Goal: Task Accomplishment & Management: Use online tool/utility

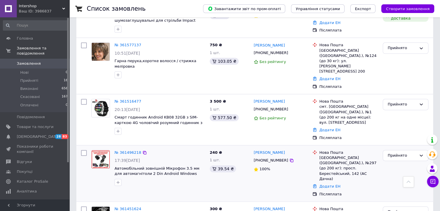
scroll to position [231, 0]
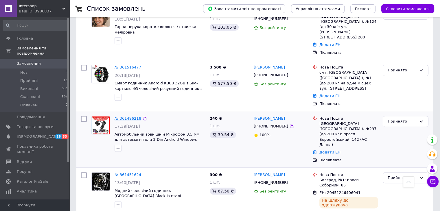
click at [134, 116] on link "№ 361496218" at bounding box center [128, 118] width 27 height 4
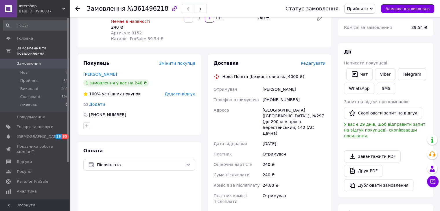
scroll to position [111, 0]
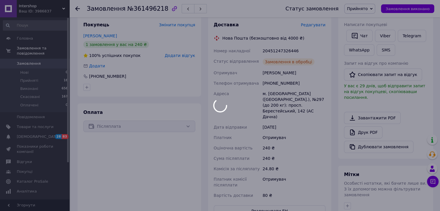
scroll to position [0, 0]
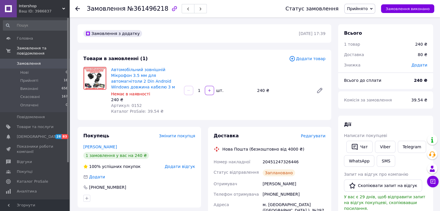
click at [78, 10] on icon at bounding box center [77, 8] width 5 height 5
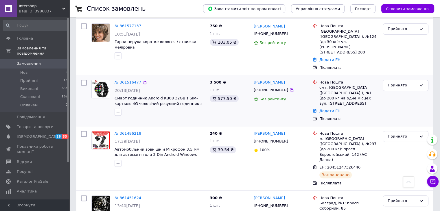
scroll to position [231, 0]
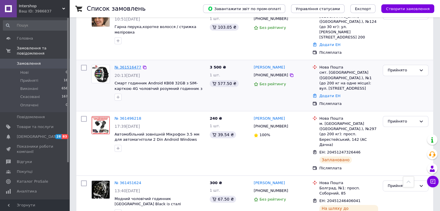
click at [120, 65] on link "№ 361516477" at bounding box center [128, 67] width 27 height 4
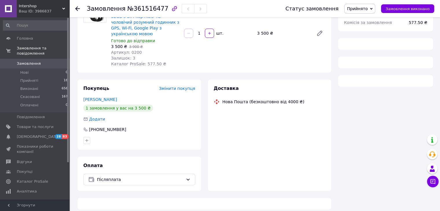
scroll to position [194, 0]
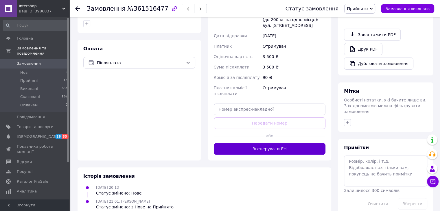
click at [255, 143] on button "Згенерувати ЕН" at bounding box center [270, 149] width 112 height 12
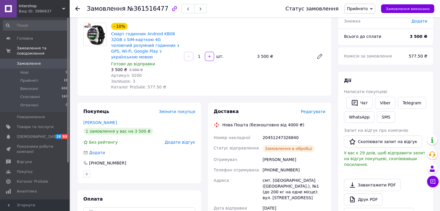
scroll to position [0, 0]
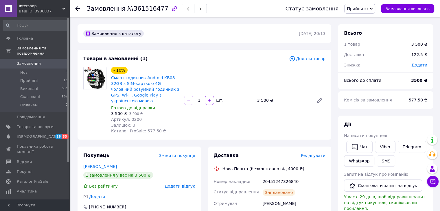
click at [79, 10] on icon at bounding box center [77, 8] width 5 height 5
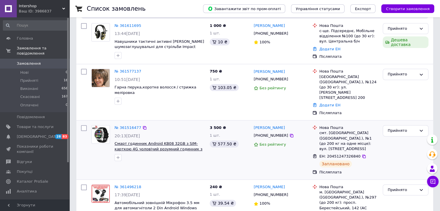
scroll to position [174, 0]
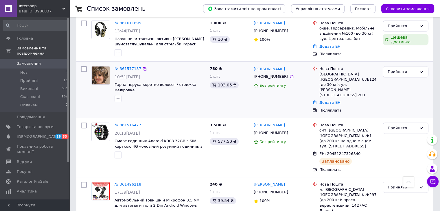
click at [127, 64] on div "№ 361577137 10:51, 12.09.2025 Гарна перука,коротке волосся / стрижка меліровка" at bounding box center [159, 84] width 95 height 41
click at [126, 67] on link "№ 361577137" at bounding box center [128, 69] width 27 height 4
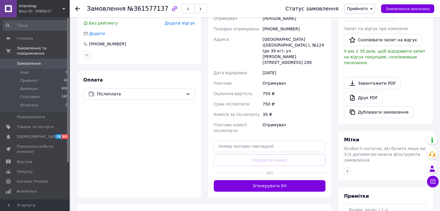
scroll to position [174, 0]
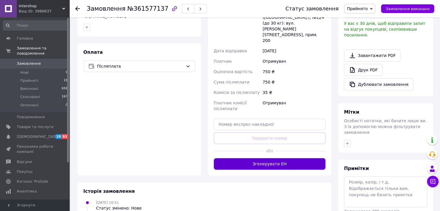
click at [255, 158] on button "Згенерувати ЕН" at bounding box center [270, 164] width 112 height 12
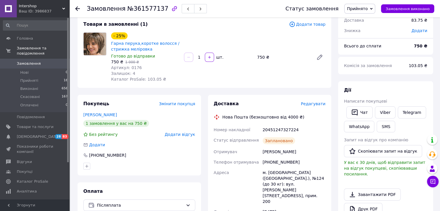
scroll to position [0, 0]
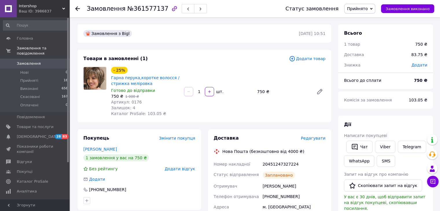
click at [79, 7] on icon at bounding box center [77, 8] width 5 height 5
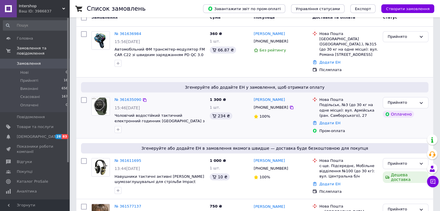
scroll to position [87, 0]
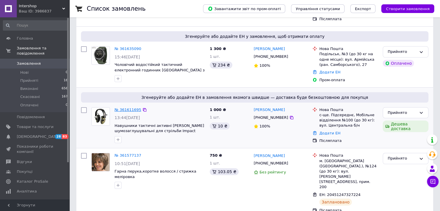
click at [126, 108] on link "№ 361611695" at bounding box center [128, 110] width 27 height 4
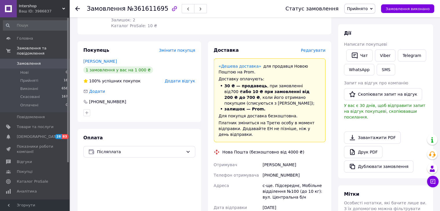
scroll to position [203, 0]
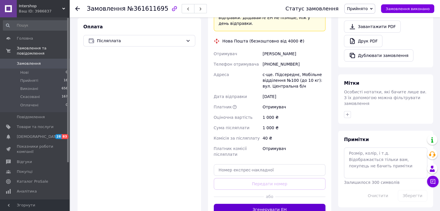
click at [280, 204] on button "Згенерувати ЕН" at bounding box center [270, 210] width 112 height 12
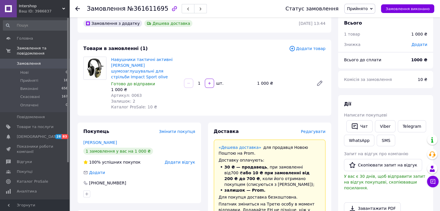
scroll to position [0, 0]
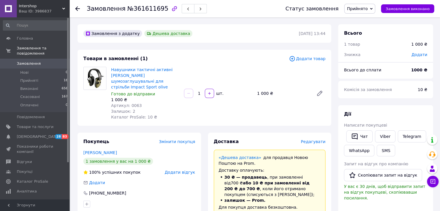
click at [79, 8] on icon at bounding box center [77, 8] width 5 height 5
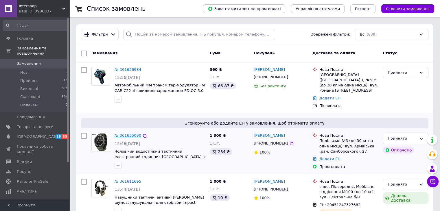
click at [133, 133] on link "№ 361635090" at bounding box center [128, 135] width 27 height 4
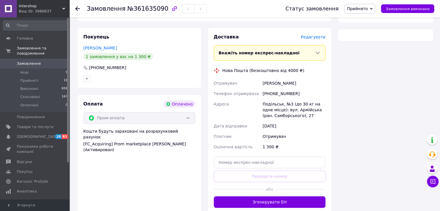
scroll to position [153, 0]
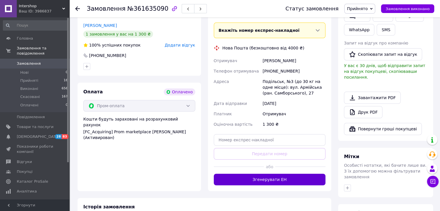
click at [278, 174] on button "Згенерувати ЕН" at bounding box center [270, 180] width 112 height 12
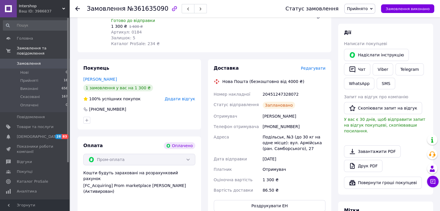
scroll to position [38, 0]
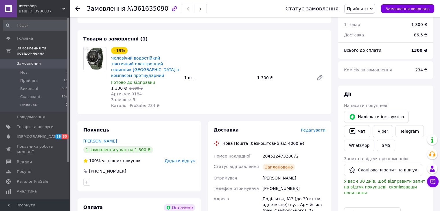
click at [79, 8] on icon at bounding box center [77, 8] width 5 height 5
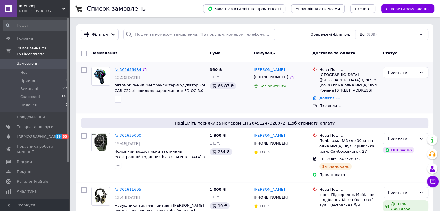
click at [128, 70] on link "№ 361636984" at bounding box center [128, 69] width 27 height 4
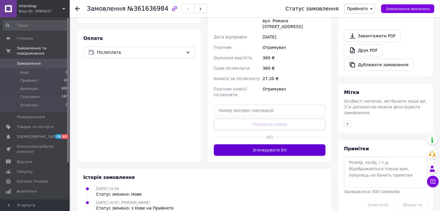
click at [266, 144] on button "Згенерувати ЕН" at bounding box center [270, 150] width 112 height 12
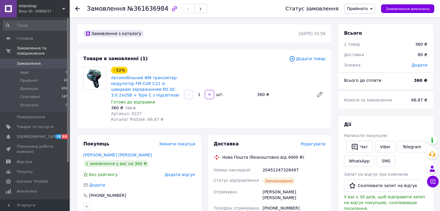
click at [78, 9] on icon at bounding box center [77, 8] width 5 height 5
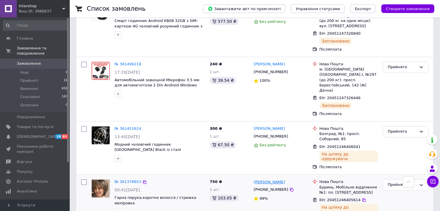
scroll to position [318, 0]
